Goal: Information Seeking & Learning: Learn about a topic

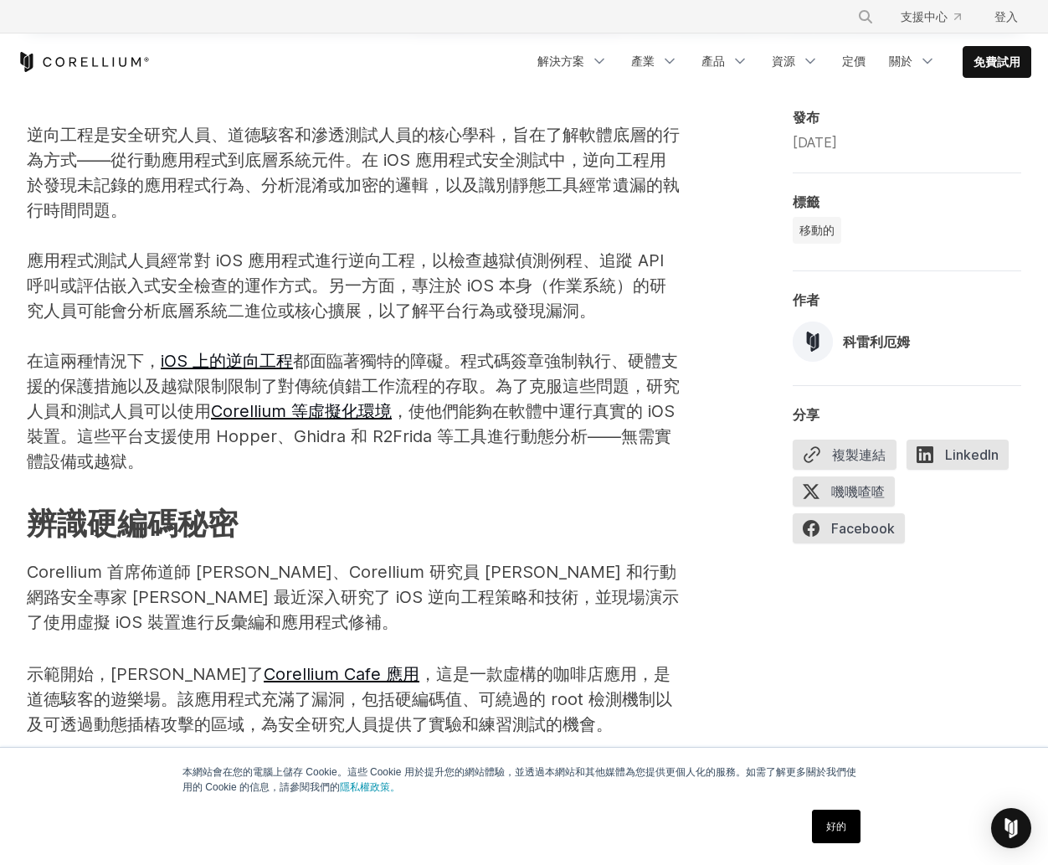
click at [203, 218] on p "逆向工程是安全研究人員、道德駭客和滲透測試人員的核心學科，旨在了解軟體底層的行為方式——從行動應用程式到底層系統元件。在 iOS 應用程式安全測試中，逆向工程…" at bounding box center [354, 298] width 654 height 352
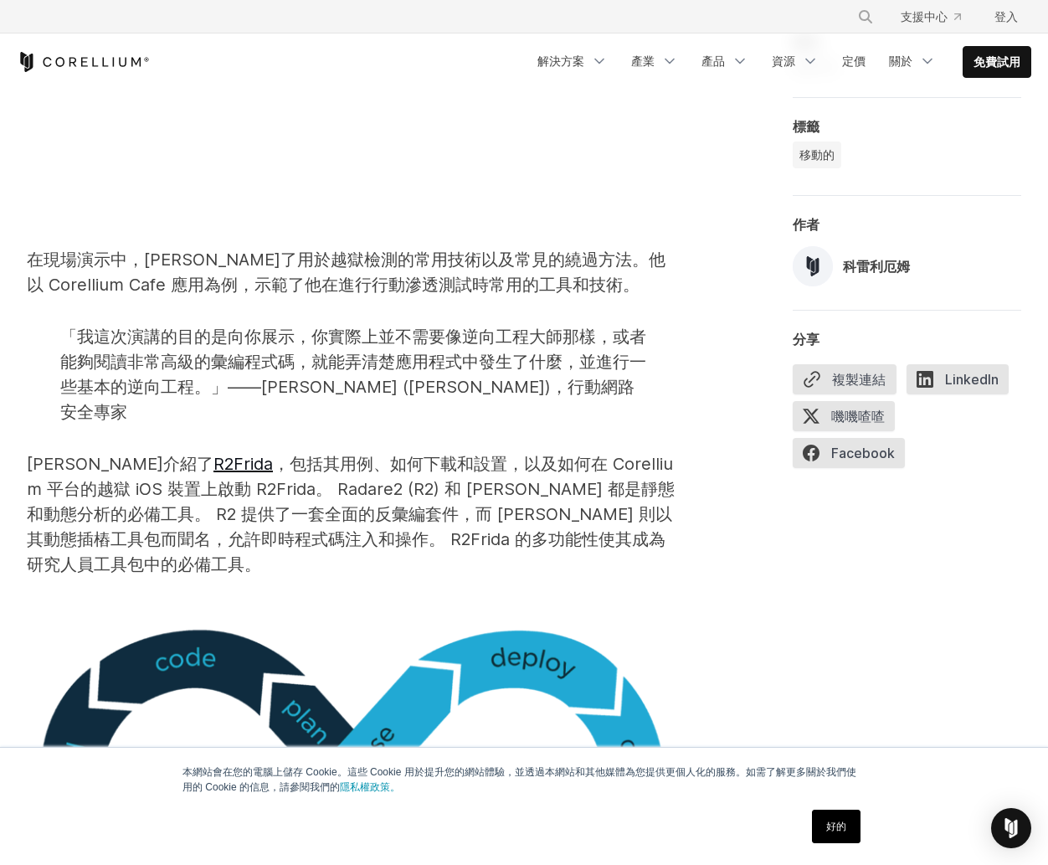
scroll to position [2176, 0]
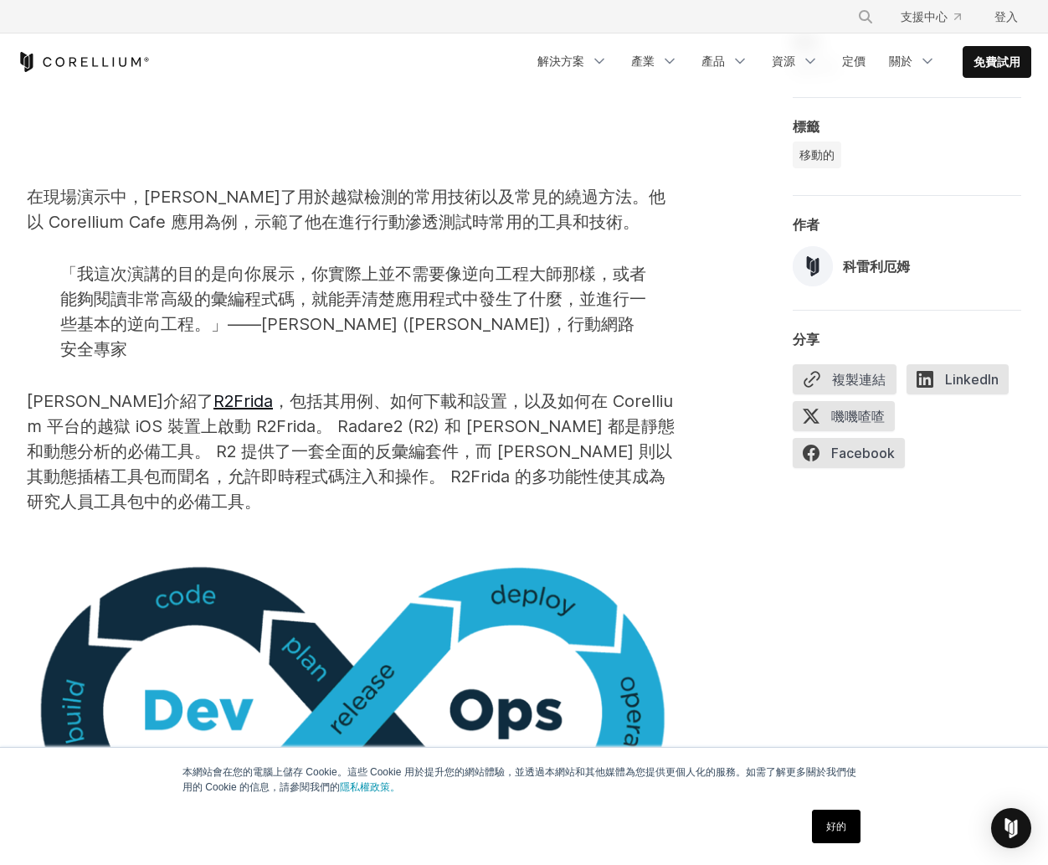
click at [287, 391] on font "，包括其用例、如何下載和設置，以及如何在 Corellium 平台的越獄 iOS 裝置上啟動 R2Frida。 Radare2 (R2) 和 [PERSON_…" at bounding box center [351, 451] width 648 height 121
click at [348, 391] on font "，包括其用例、如何下載和設置，以及如何在 Corellium 平台的越獄 iOS 裝置上啟動 R2Frida。 Radare2 (R2) 和 [PERSON_…" at bounding box center [351, 451] width 648 height 121
click at [332, 391] on font "，包括其用例、如何下載和設置，以及如何在 Corellium 平台的越獄 iOS 裝置上啟動 R2Frida。 Radare2 (R2) 和 [PERSON_…" at bounding box center [351, 451] width 648 height 121
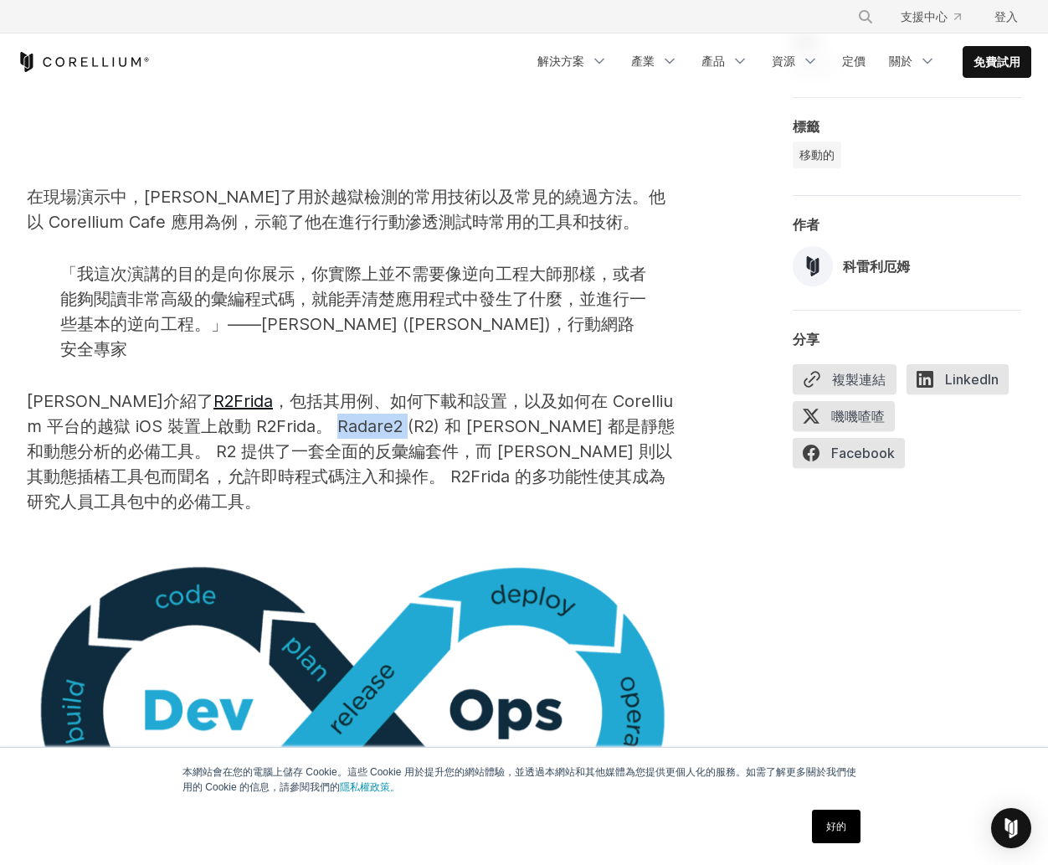
click at [332, 391] on font "，包括其用例、如何下載和設置，以及如何在 Corellium 平台的越獄 iOS 裝置上啟動 R2Frida。 Radare2 (R2) 和 [PERSON_…" at bounding box center [351, 451] width 648 height 121
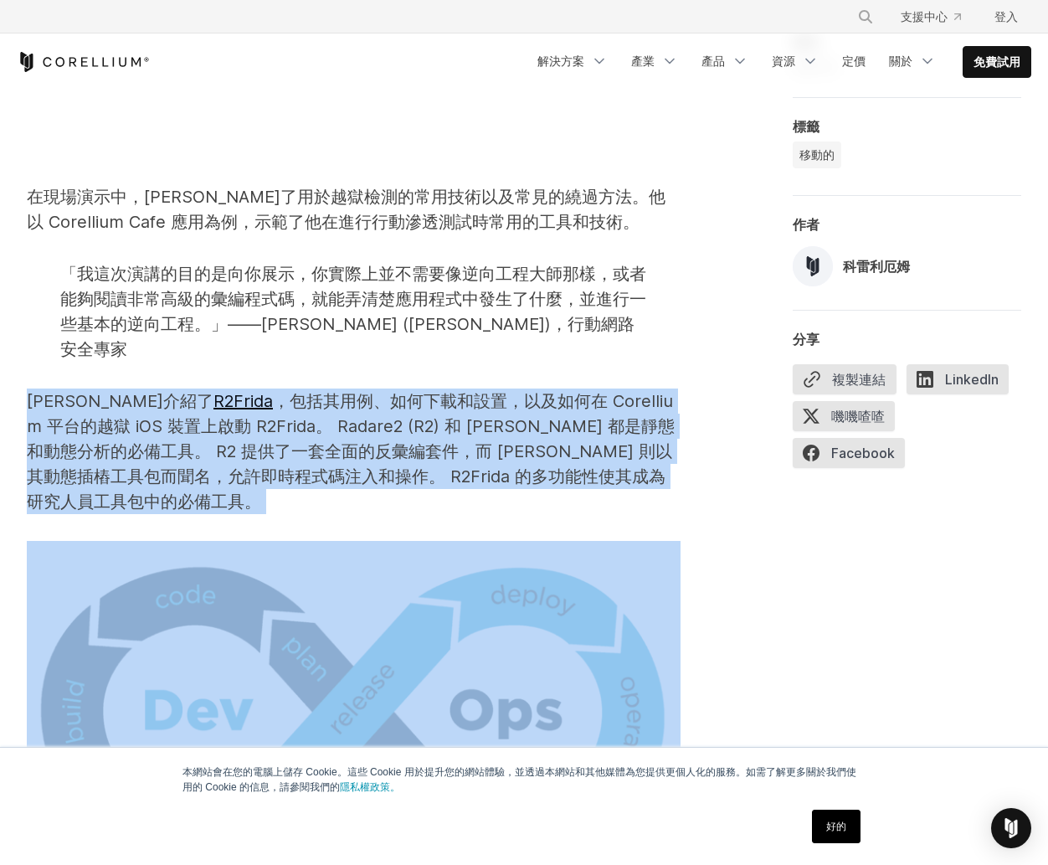
click at [332, 391] on font "，包括其用例、如何下載和設置，以及如何在 Corellium 平台的越獄 iOS 裝置上啟動 R2Frida。 Radare2 (R2) 和 [PERSON_…" at bounding box center [351, 451] width 648 height 121
click at [295, 388] on p "[PERSON_NAME]介紹了 R2Frida ，包括其用例、如何下載和設置，以及如何在 Corellium 平台的越獄 iOS 裝置上啟動 R2Frida…" at bounding box center [354, 451] width 654 height 126
click at [334, 391] on font "，包括其用例、如何下載和設置，以及如何在 Corellium 平台的越獄 iOS 裝置上啟動 R2Frida。 Radare2 (R2) 和 [PERSON_…" at bounding box center [351, 451] width 648 height 121
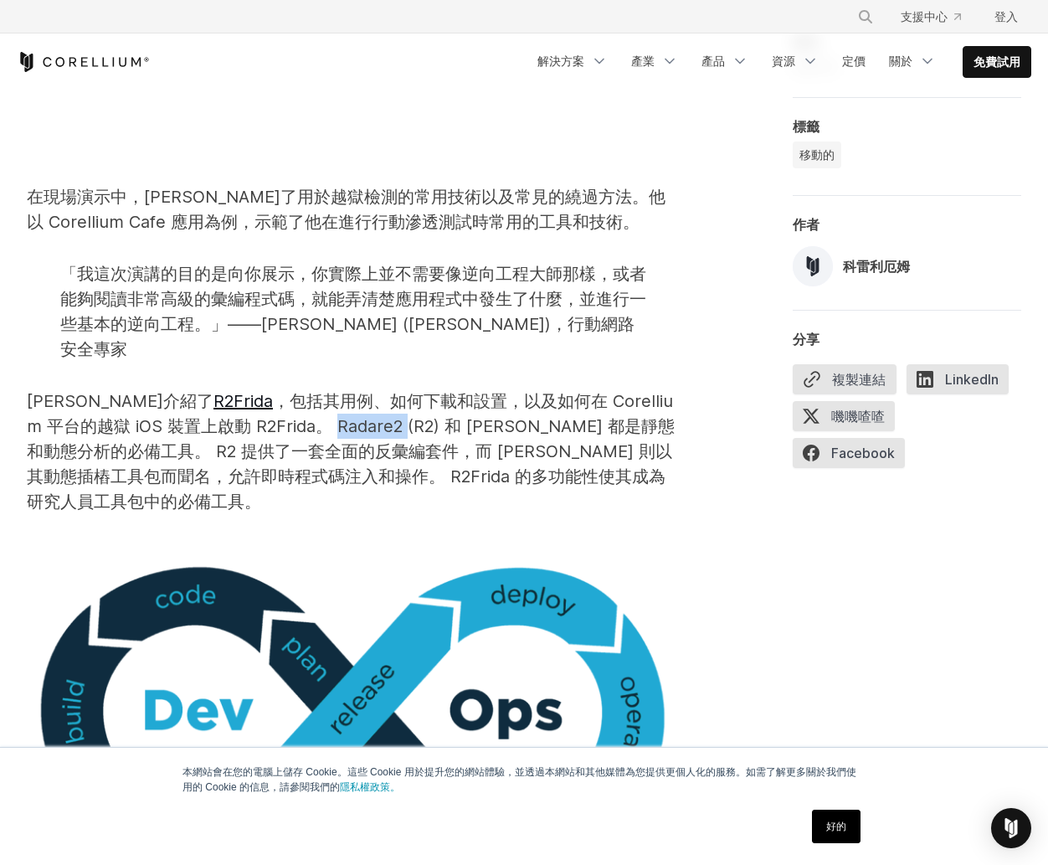
click at [334, 391] on font "，包括其用例、如何下載和設置，以及如何在 Corellium 平台的越獄 iOS 裝置上啟動 R2Frida。 Radare2 (R2) 和 [PERSON_…" at bounding box center [351, 451] width 648 height 121
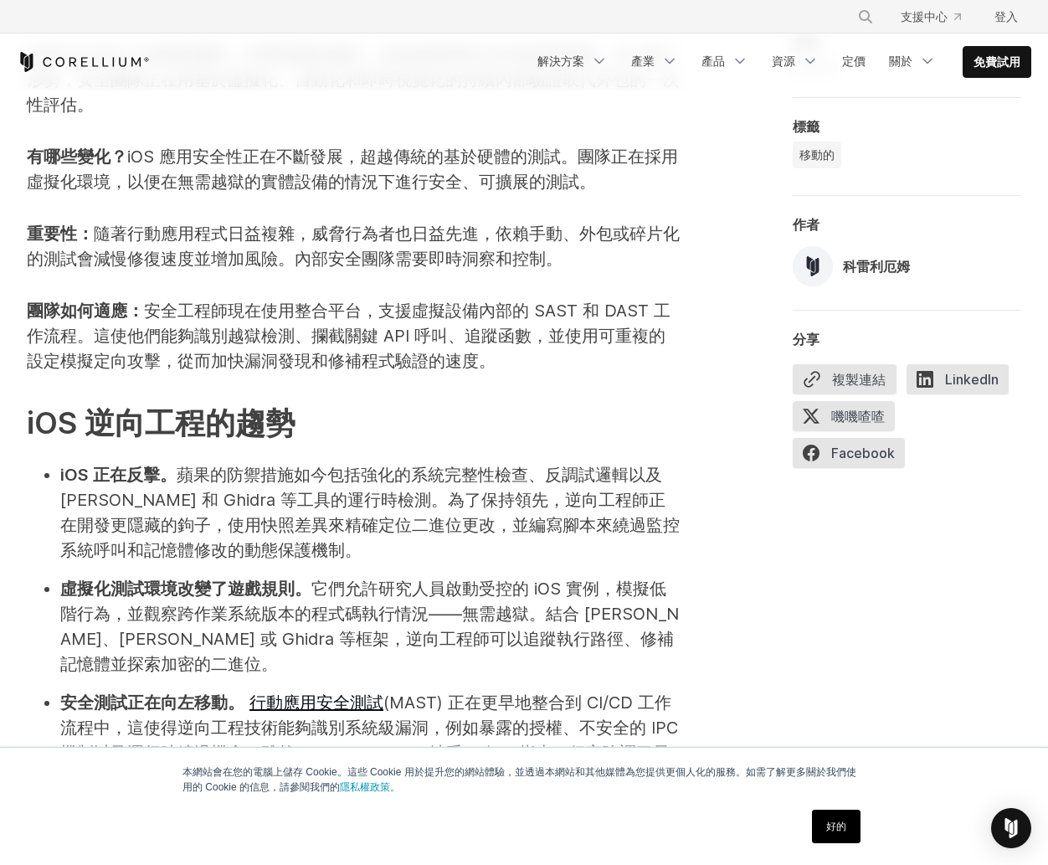
scroll to position [4018, 0]
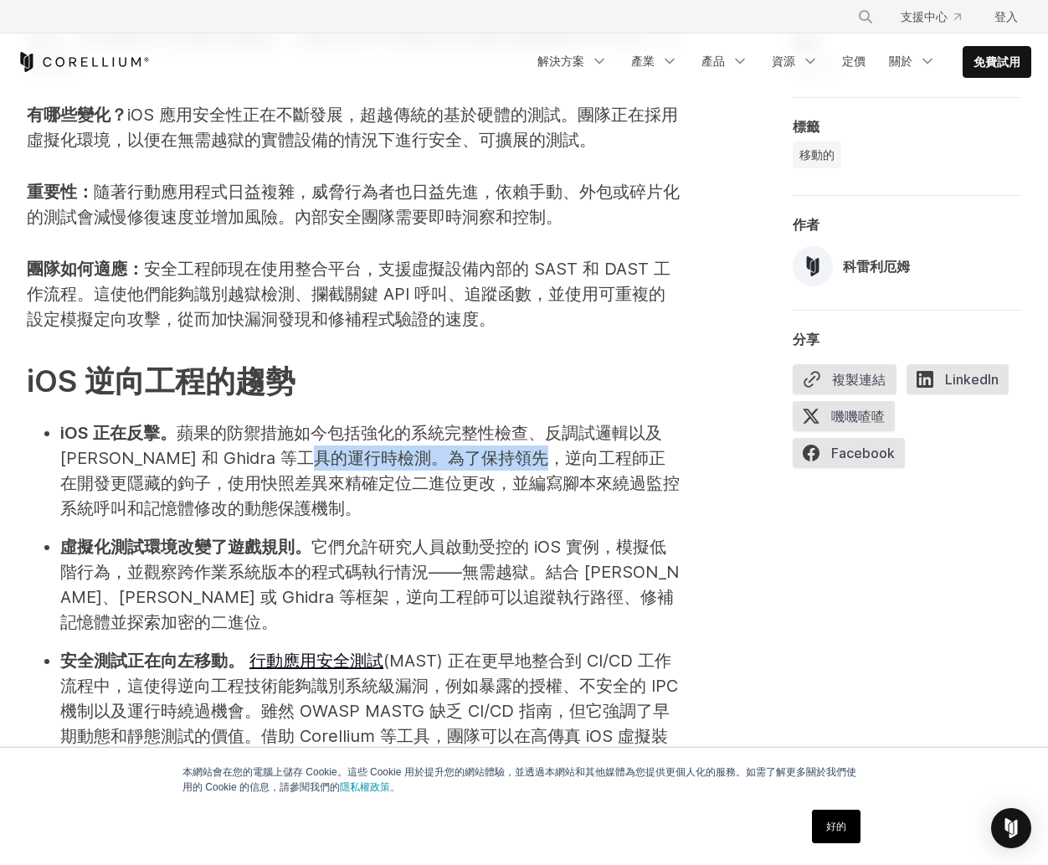
drag, startPoint x: 342, startPoint y: 361, endPoint x: 568, endPoint y: 362, distance: 226.0
click at [568, 423] on font "蘋果的防禦措施如今包括強化的系統完整性檢查、反調試邏輯以及 [PERSON_NAME] 和 Ghidra 等工具的運行時檢測。為了保持領先，逆向工程師正在開發…" at bounding box center [369, 470] width 619 height 95
click at [593, 423] on font "蘋果的防禦措施如今包括強化的系統完整性檢查、反調試邏輯以及 [PERSON_NAME] 和 Ghidra 等工具的運行時檢測。為了保持領先，逆向工程師正在開發…" at bounding box center [369, 470] width 619 height 95
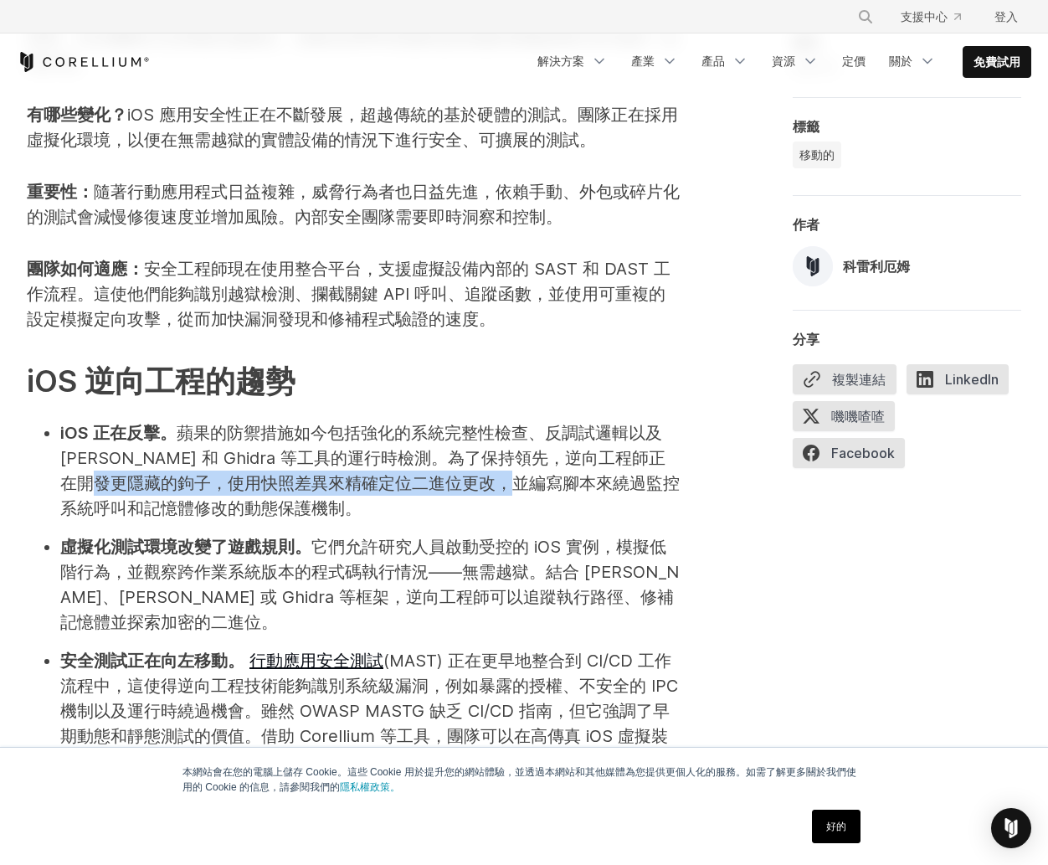
drag, startPoint x: 113, startPoint y: 387, endPoint x: 537, endPoint y: 381, distance: 424.4
click at [537, 423] on font "蘋果的防禦措施如今包括強化的系統完整性檢查、反調試邏輯以及 [PERSON_NAME] 和 Ghidra 等工具的運行時檢測。為了保持領先，逆向工程師正在開發…" at bounding box center [369, 470] width 619 height 95
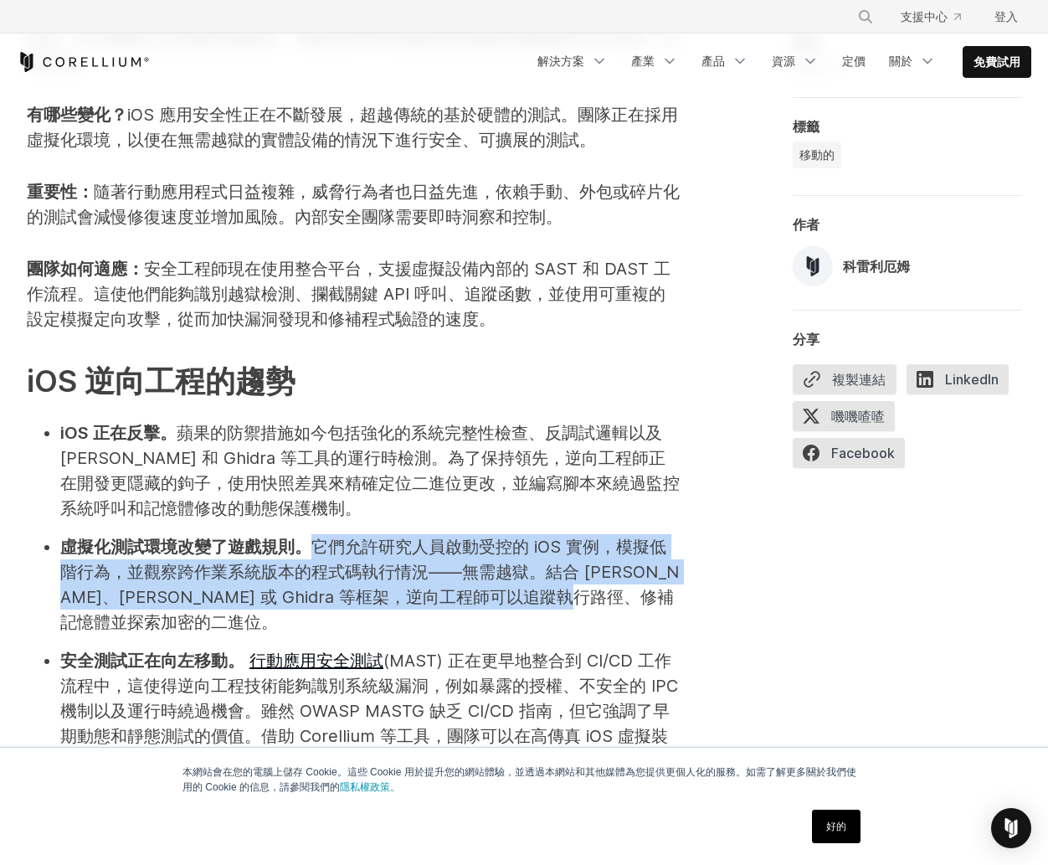
drag, startPoint x: 316, startPoint y: 446, endPoint x: 660, endPoint y: 502, distance: 349.4
click at [660, 537] on font "它們允許研究人員啟動受控的 iOS 實例，模擬低階行為，並觀察跨作業系統版本的程式碼執行情況——無需越獄。結合 [PERSON_NAME]、[PERSON_N…" at bounding box center [369, 584] width 619 height 95
click at [451, 534] on li "虛擬化測試環境改變了遊戲規則。 它們允許研究人員啟動受控的 iOS 實例，模擬低階行為，並觀察跨作業系統版本的程式碼執行情況——無需越獄。結合 [PERSON…" at bounding box center [370, 584] width 620 height 100
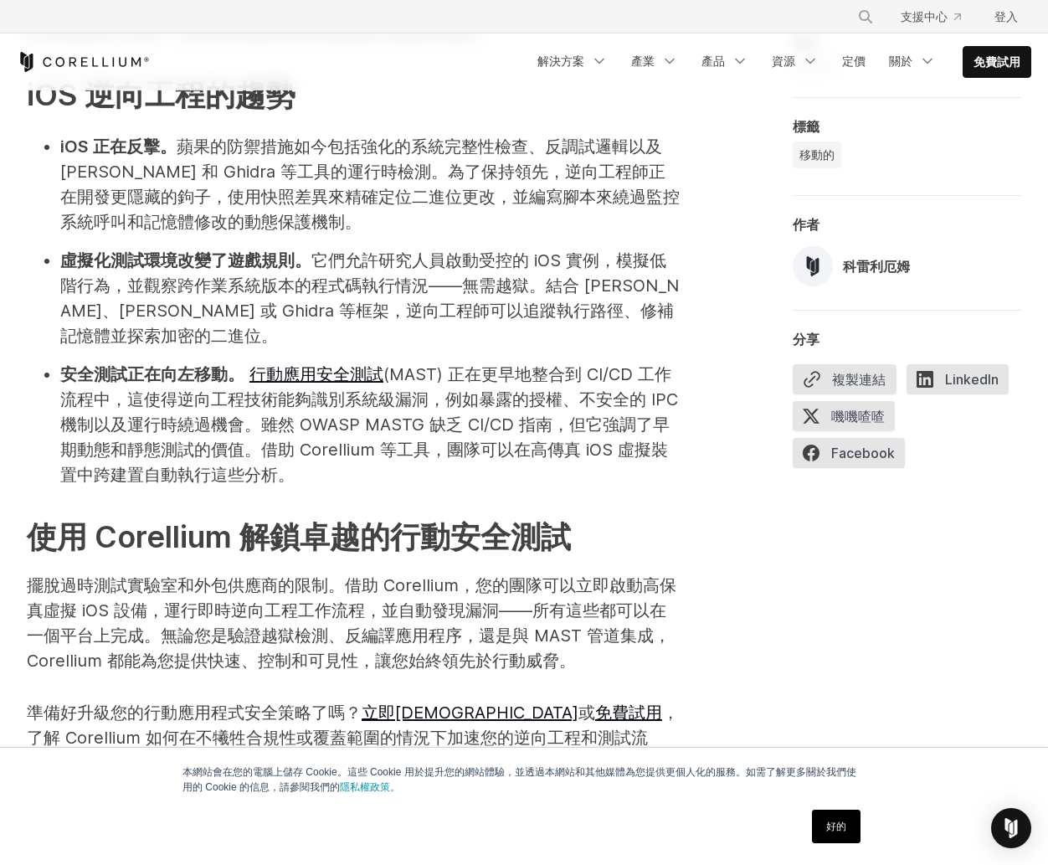
scroll to position [4352, 0]
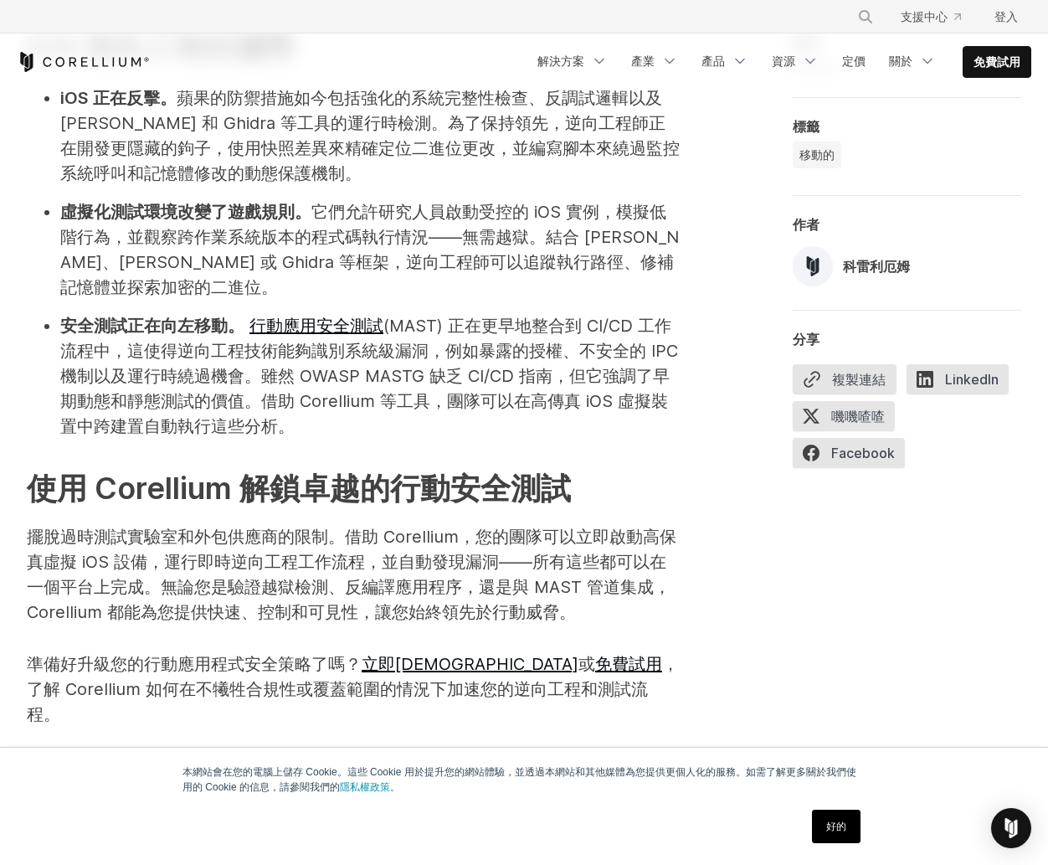
click at [310, 526] on font "擺脫過時測試實驗室和外包供應商的限制。借助 Corellium，您的團隊可以立即啟動高保真虛擬 iOS 設備，運行即時逆向工程工作流程，並自動發現漏洞——所有…" at bounding box center [352, 573] width 650 height 95
click at [420, 524] on p "擺脫過時測試實驗室和外包供應商的限制。借助 Corellium，您的團隊可以立即啟動高保真虛擬 iOS 設備，運行即時逆向工程工作流程，並自動發現漏洞——所有…" at bounding box center [354, 574] width 654 height 100
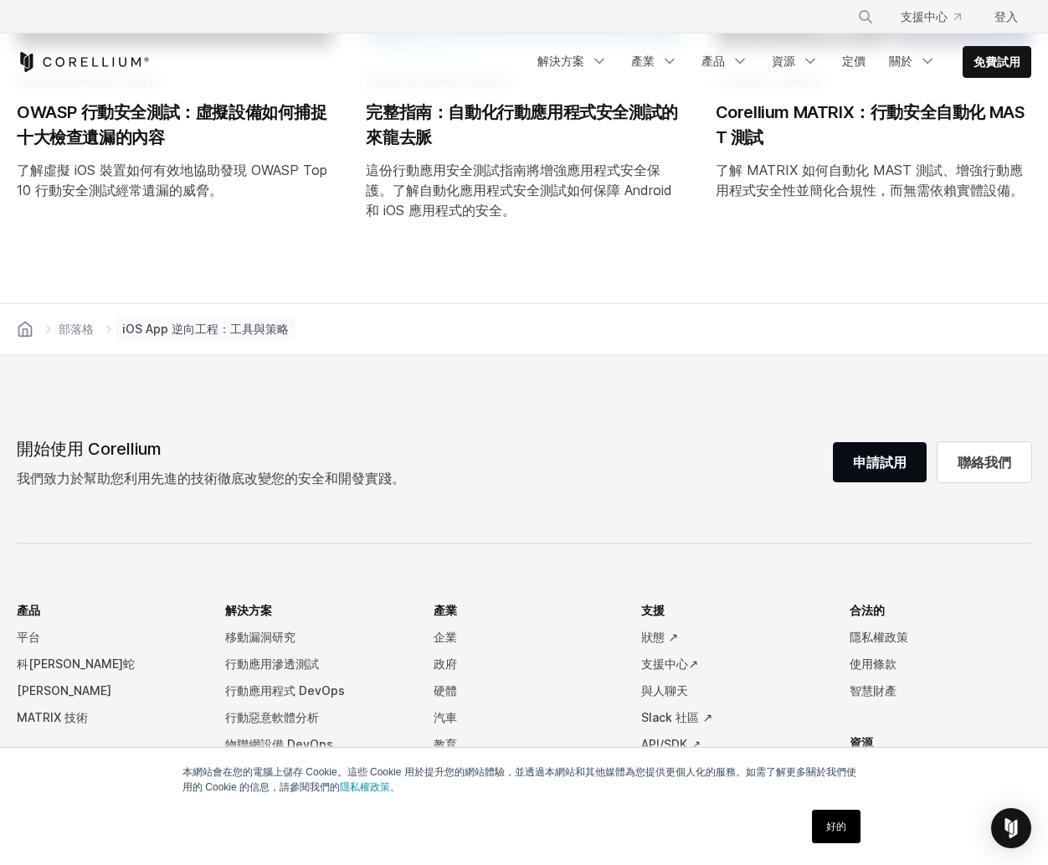
scroll to position [5524, 0]
